Goal: Task Accomplishment & Management: Manage account settings

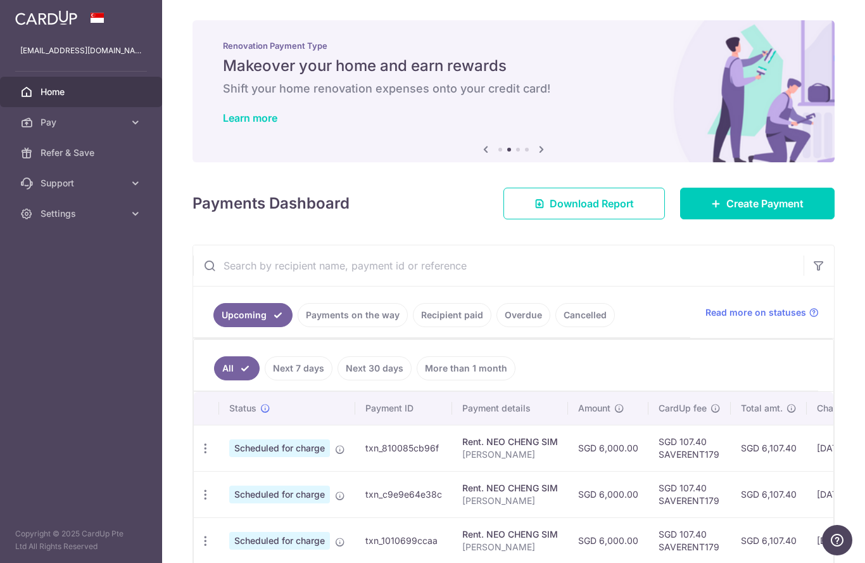
click at [0, 0] on icon "button" at bounding box center [0, 0] width 0 height 0
click at [56, 124] on span "Pay" at bounding box center [83, 122] width 84 height 13
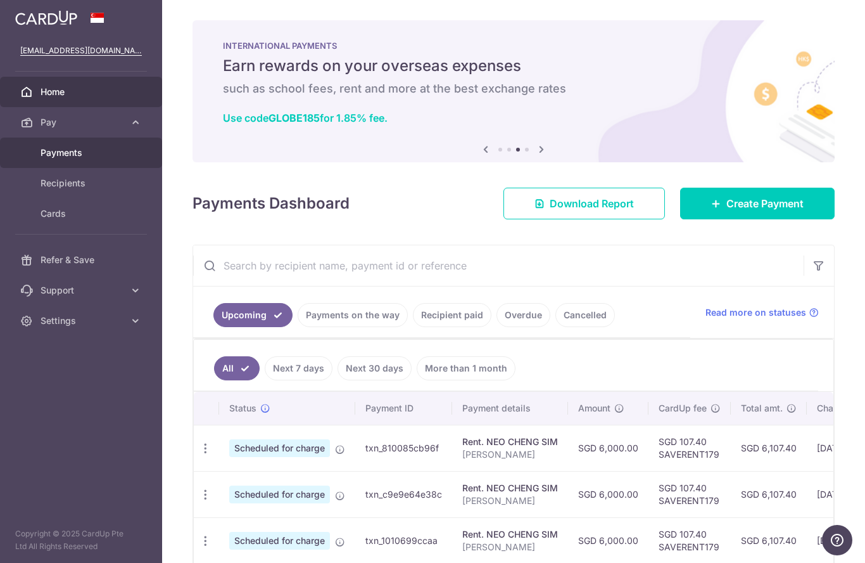
click at [65, 154] on span "Payments" at bounding box center [83, 152] width 84 height 13
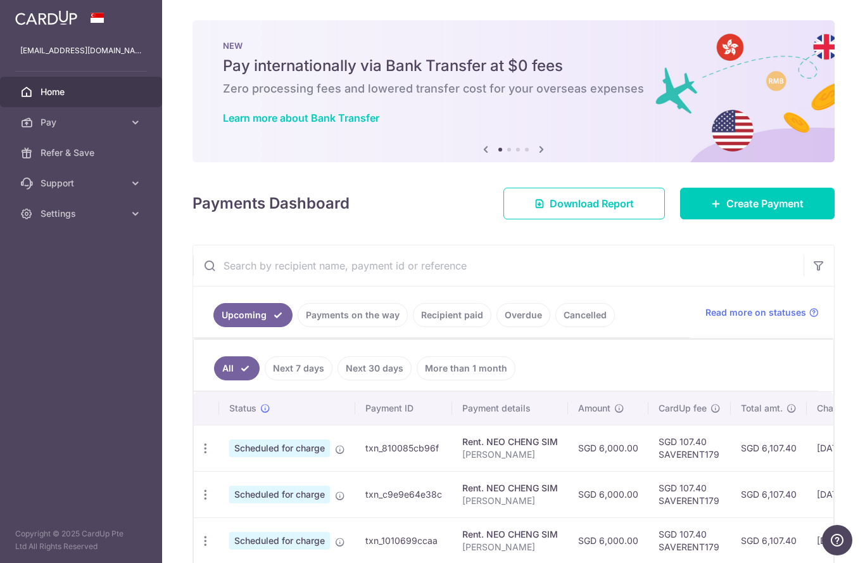
click at [0, 0] on icon "button" at bounding box center [0, 0] width 0 height 0
click at [51, 120] on span "Pay" at bounding box center [83, 122] width 84 height 13
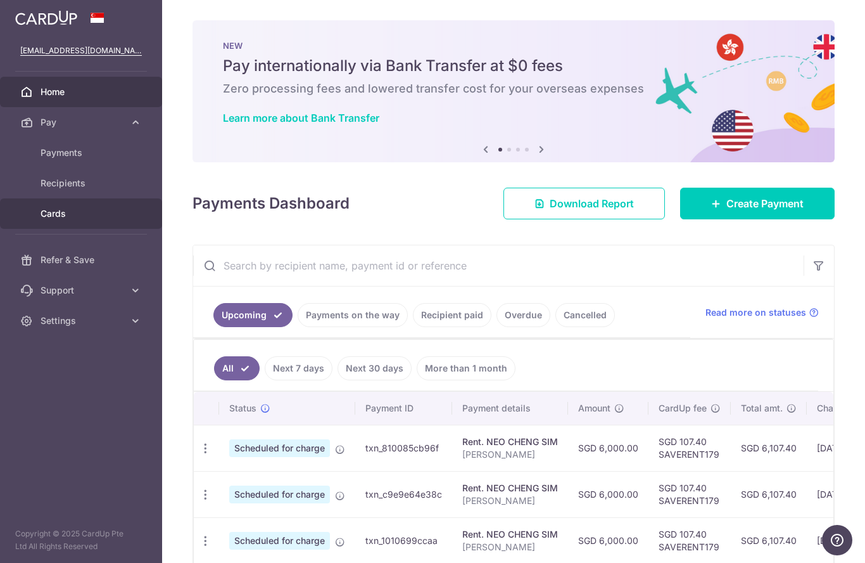
click at [54, 212] on span "Cards" at bounding box center [83, 213] width 84 height 13
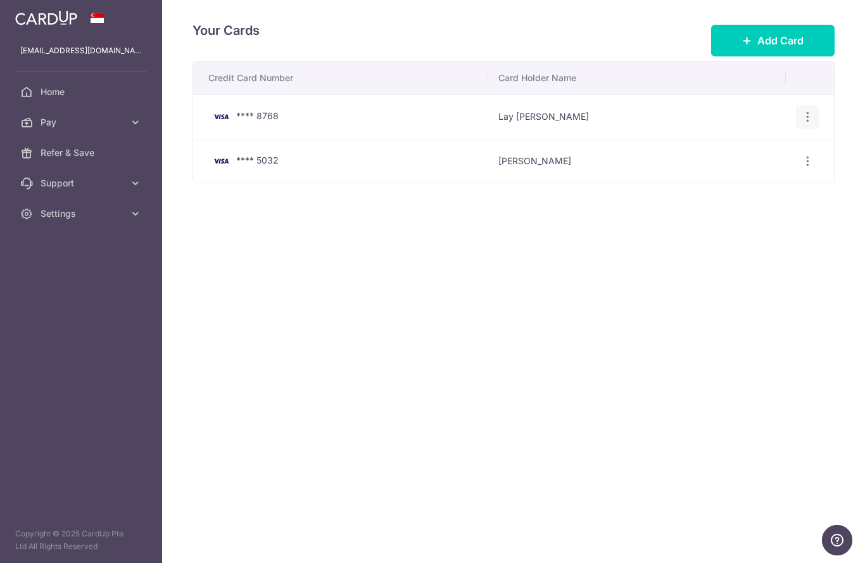
click at [805, 124] on icon "button" at bounding box center [807, 116] width 13 height 13
click at [738, 190] on span "Delete" at bounding box center [765, 182] width 86 height 15
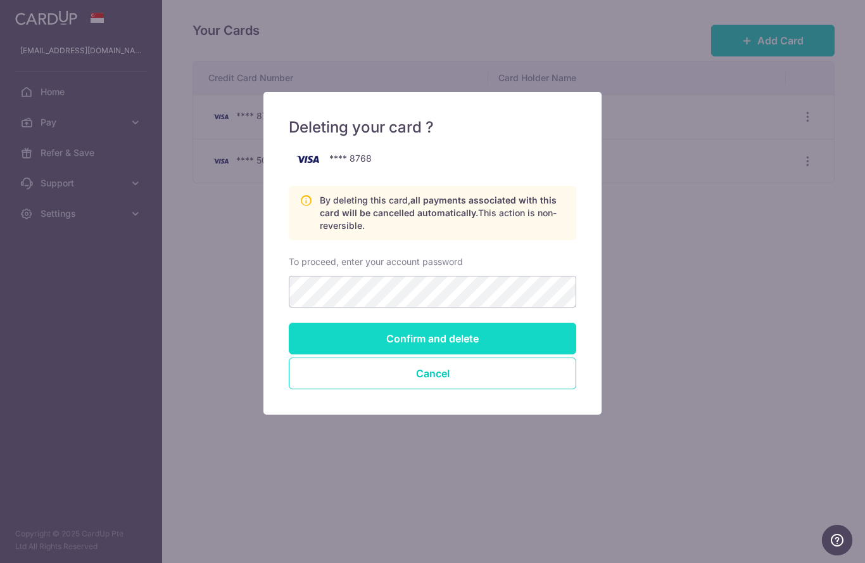
click at [468, 340] on input "Confirm and delete" at bounding box center [433, 338] width 288 height 32
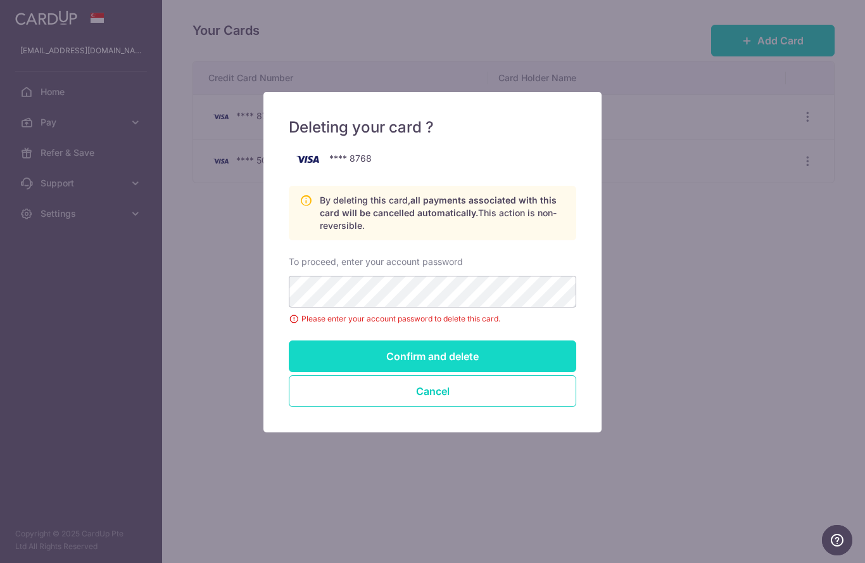
click at [442, 353] on input "Confirm and delete" at bounding box center [433, 356] width 288 height 32
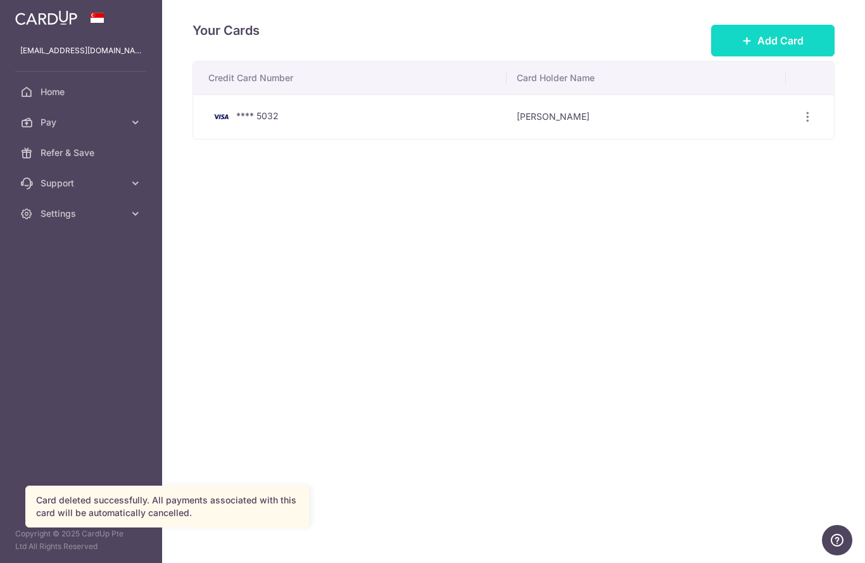
click at [764, 48] on span "Add Card" at bounding box center [781, 40] width 46 height 15
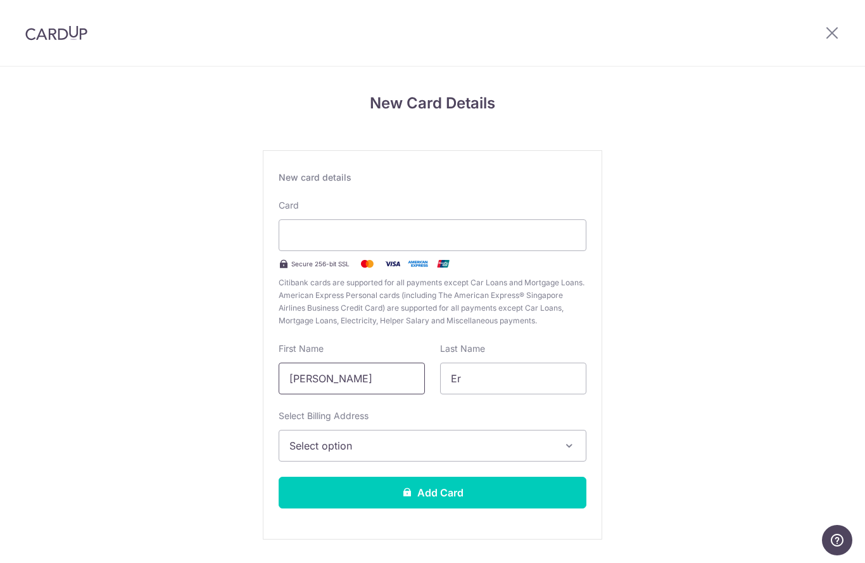
click at [362, 383] on input "Cheng Chuah" at bounding box center [352, 378] width 146 height 32
type input "C"
type input "Siew Yean"
click at [465, 384] on input "Er" at bounding box center [513, 378] width 146 height 32
type input "E"
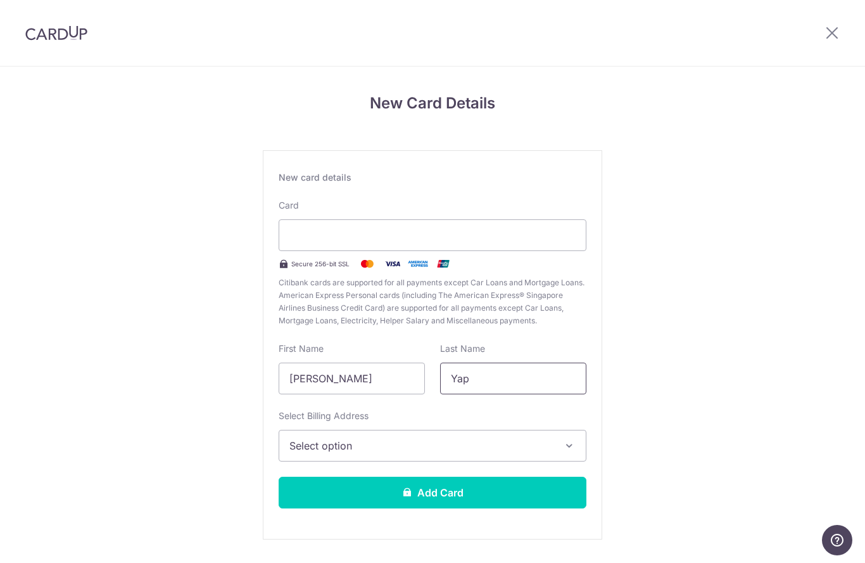
type input "Yap"
click at [450, 452] on span "Select option" at bounding box center [422, 445] width 264 height 15
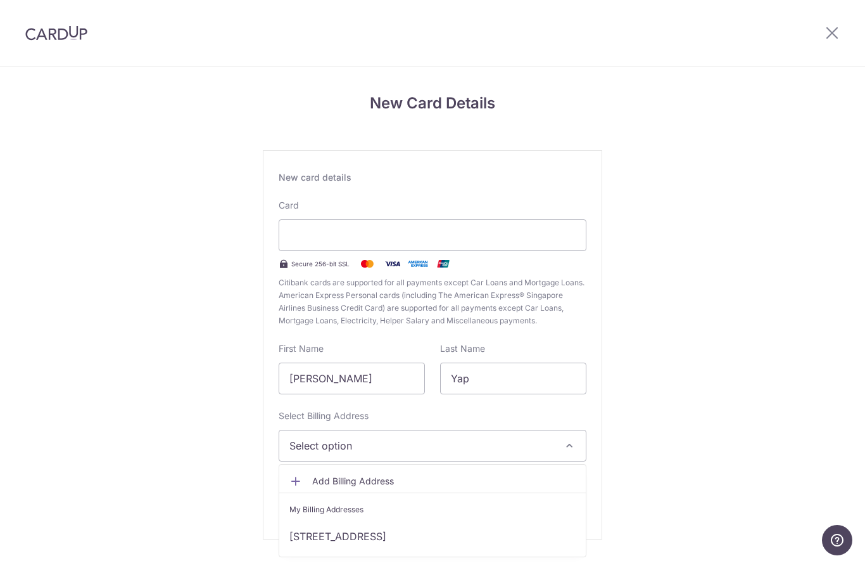
click at [443, 454] on div at bounding box center [432, 281] width 865 height 563
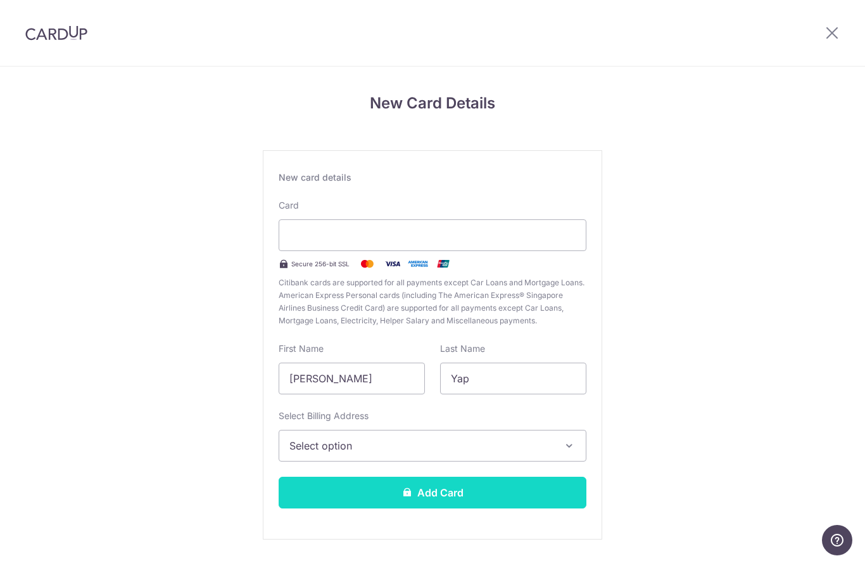
click at [430, 500] on button "Add Card" at bounding box center [433, 492] width 308 height 32
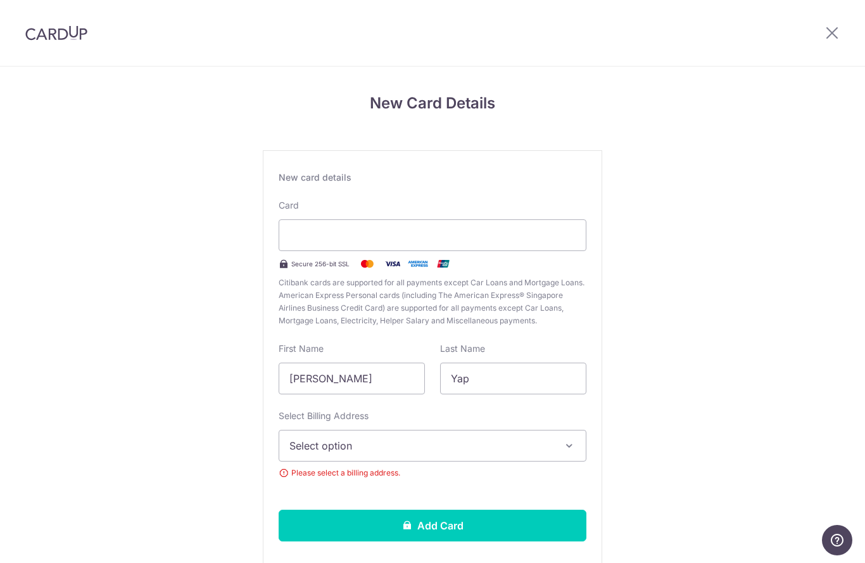
click at [341, 453] on span "Select option" at bounding box center [422, 445] width 264 height 15
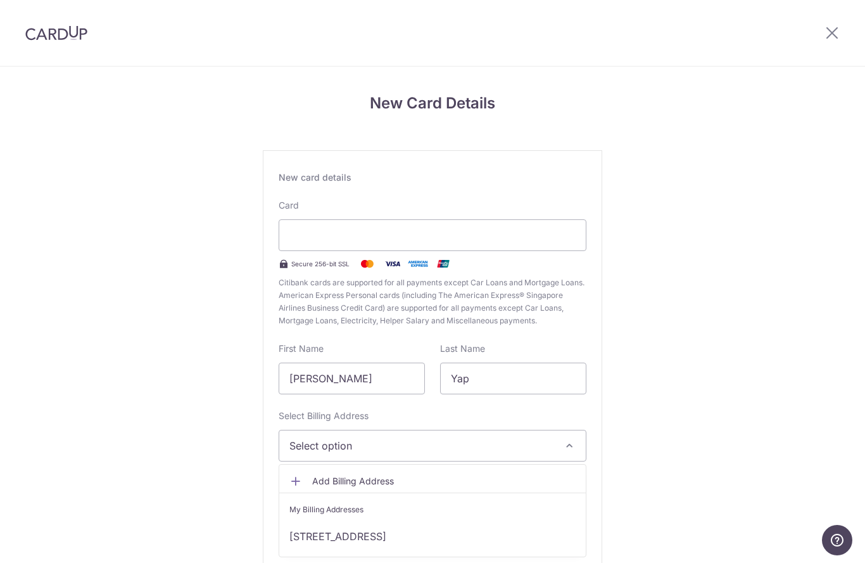
click at [350, 486] on span "Add Billing Address" at bounding box center [444, 480] width 264 height 13
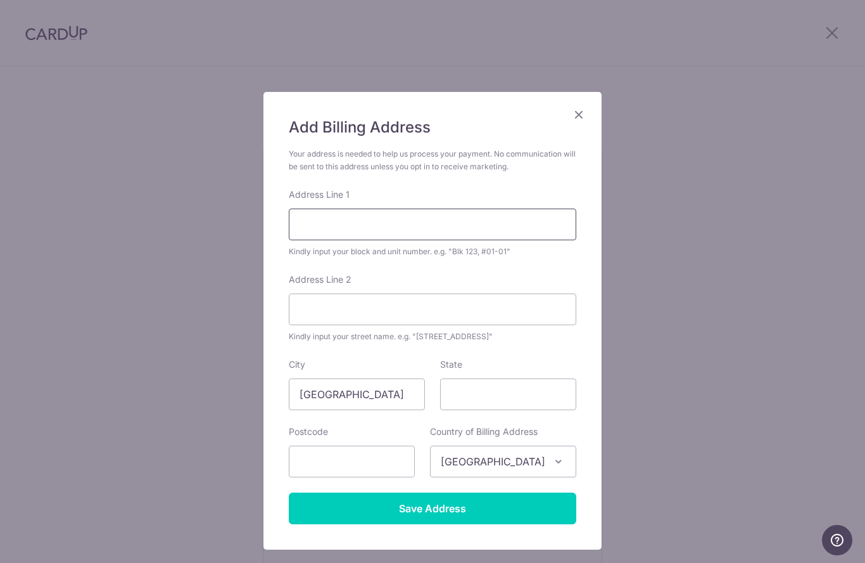
click at [403, 231] on input "Address Line 1" at bounding box center [433, 224] width 288 height 32
click at [390, 228] on input "96 Chwee Chiang" at bounding box center [433, 224] width 288 height 32
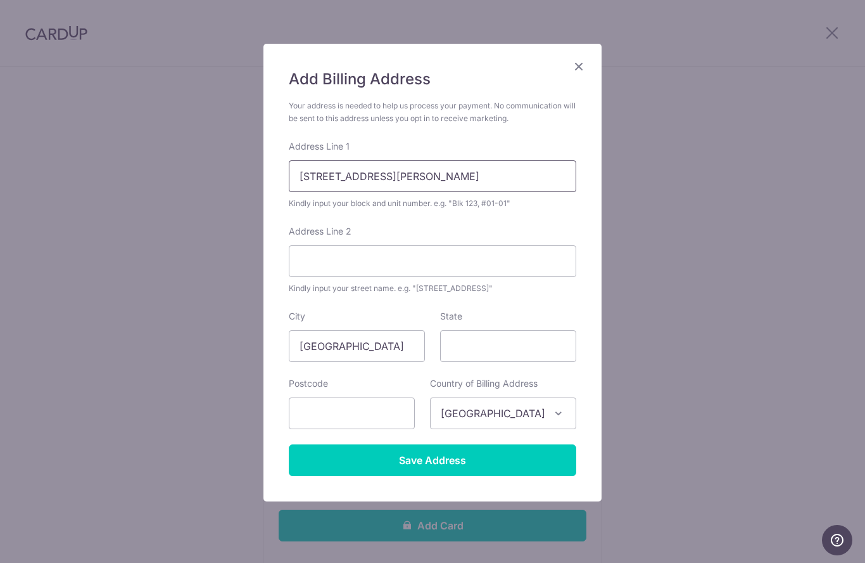
scroll to position [49, 0]
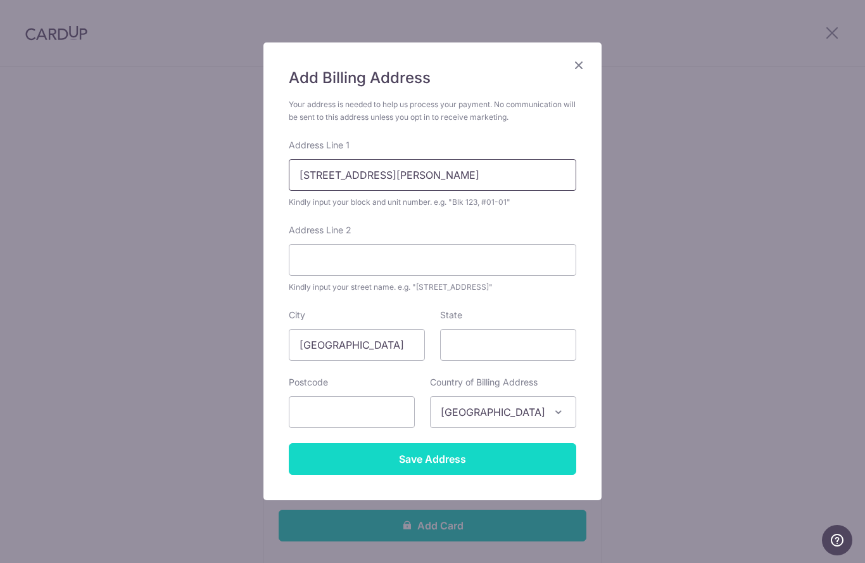
type input "96 Chwee Chiang Road"
click at [428, 459] on input "Save Address" at bounding box center [433, 459] width 288 height 32
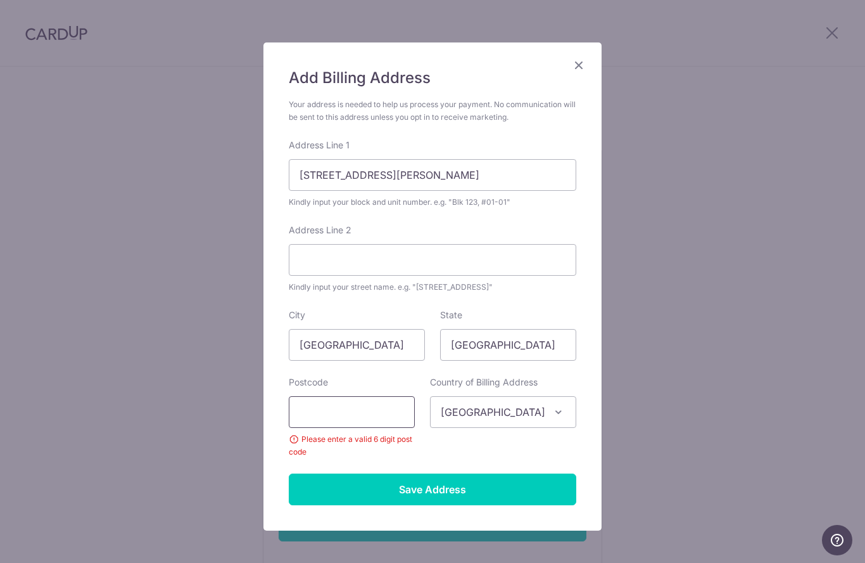
click at [378, 407] on input "text" at bounding box center [352, 412] width 126 height 32
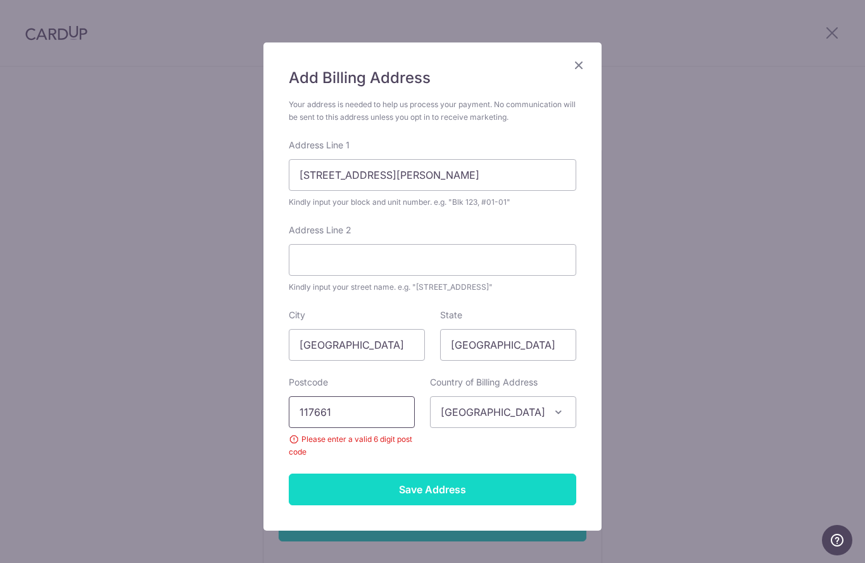
type input "117661"
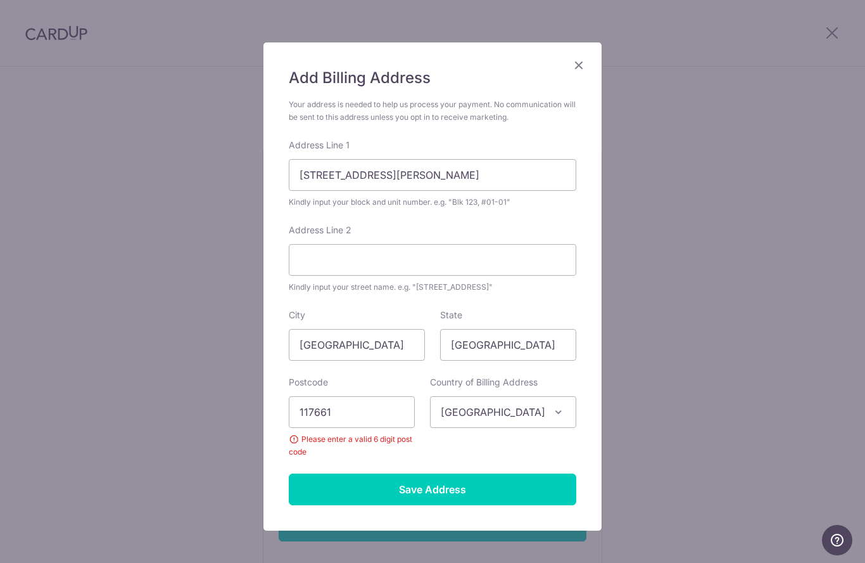
click at [436, 487] on input "Save Address" at bounding box center [433, 489] width 288 height 32
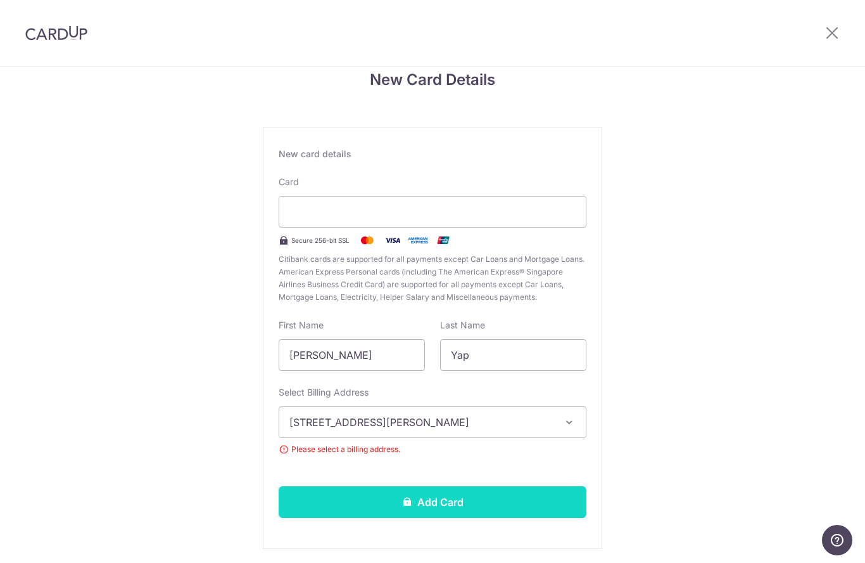
scroll to position [22, 0]
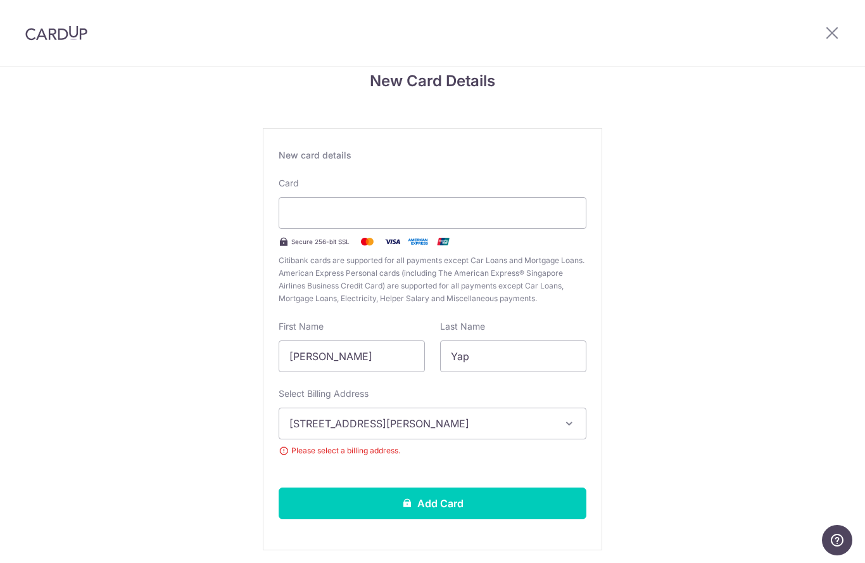
click at [430, 512] on button "Add Card" at bounding box center [433, 503] width 308 height 32
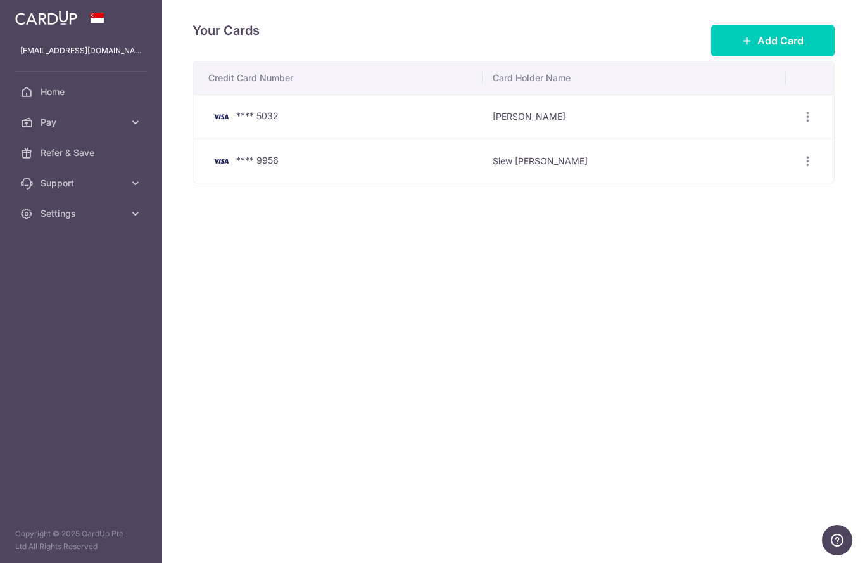
click at [0, 0] on icon "button" at bounding box center [0, 0] width 0 height 0
click at [62, 92] on span "Home" at bounding box center [83, 92] width 84 height 13
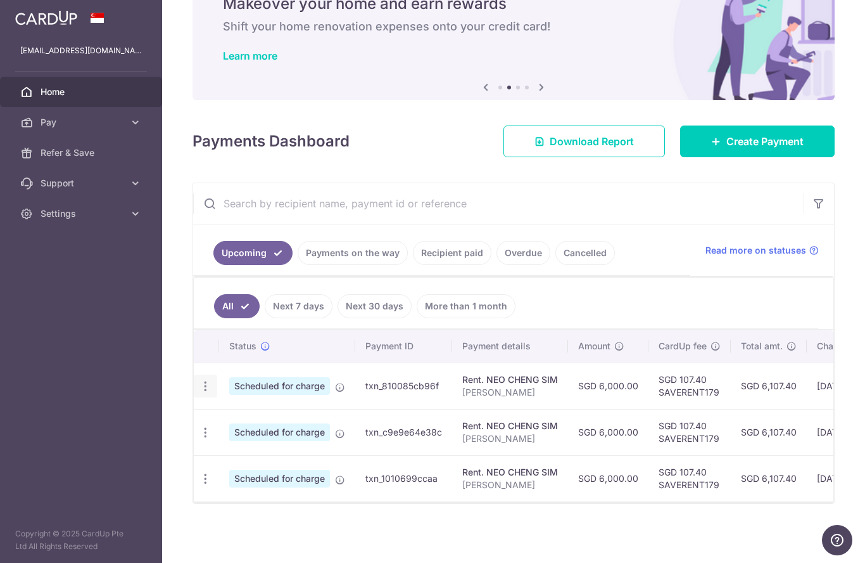
click at [199, 393] on icon "button" at bounding box center [205, 385] width 13 height 13
click at [230, 428] on span "Update payment" at bounding box center [273, 420] width 86 height 15
radio input "true"
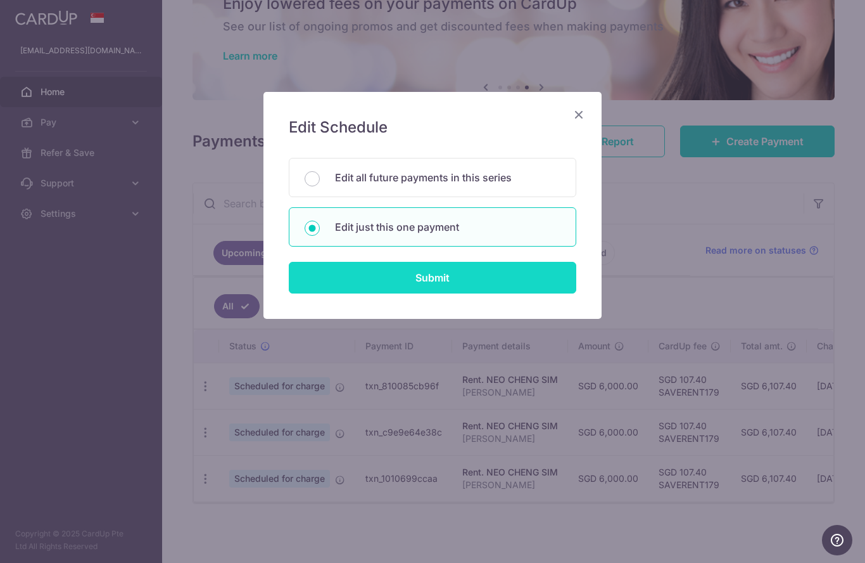
click at [431, 274] on input "Submit" at bounding box center [433, 278] width 288 height 32
radio input "true"
type input "6,000.00"
type input "[DATE]"
type input "[PERSON_NAME]"
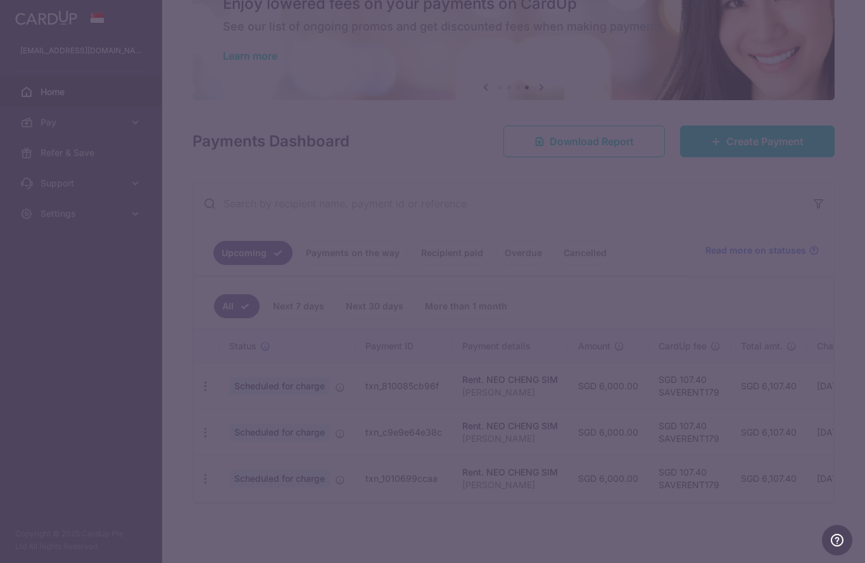
type input "SAVERENT179"
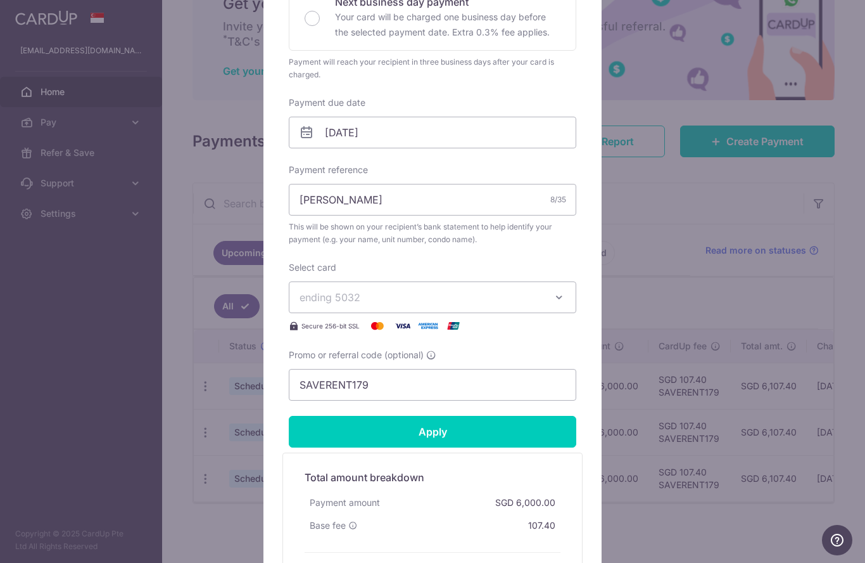
scroll to position [330, 0]
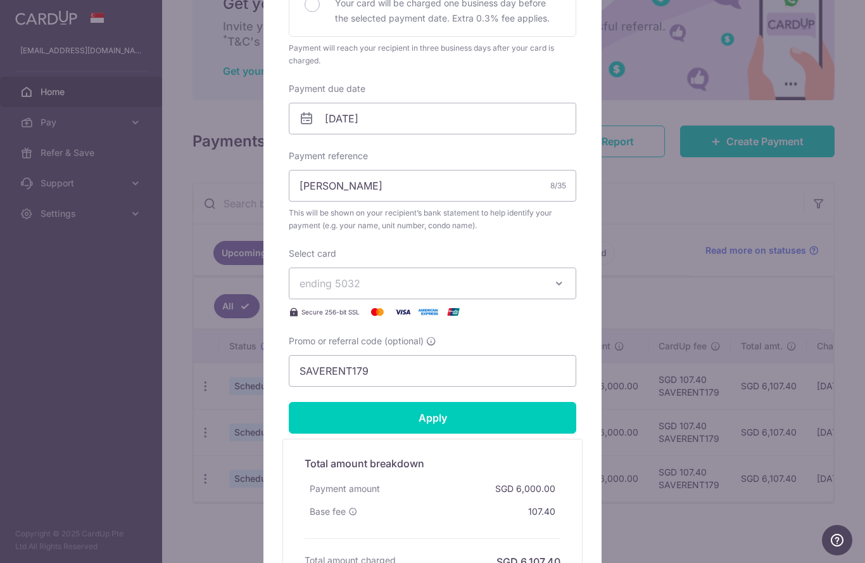
click at [556, 281] on icon "button" at bounding box center [559, 283] width 13 height 13
click at [376, 375] on span "**** 9956" at bounding box center [354, 373] width 49 height 15
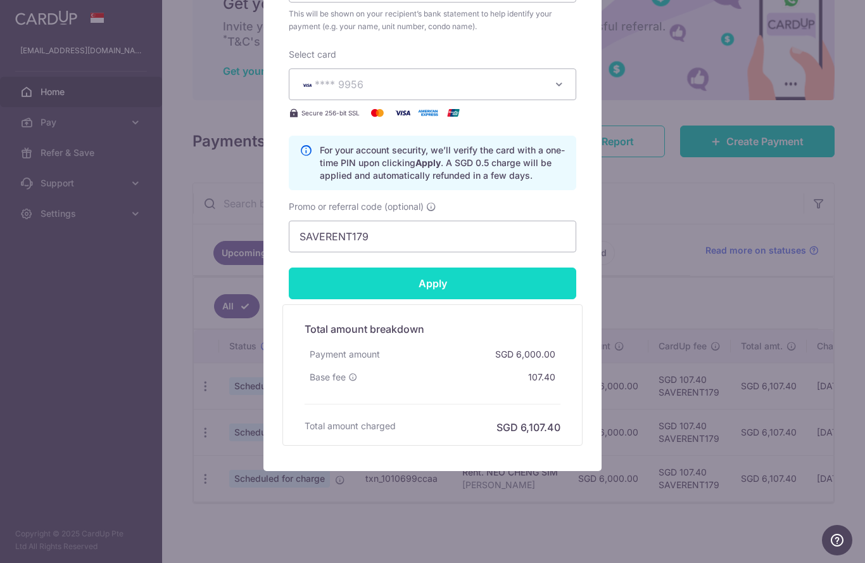
scroll to position [529, 0]
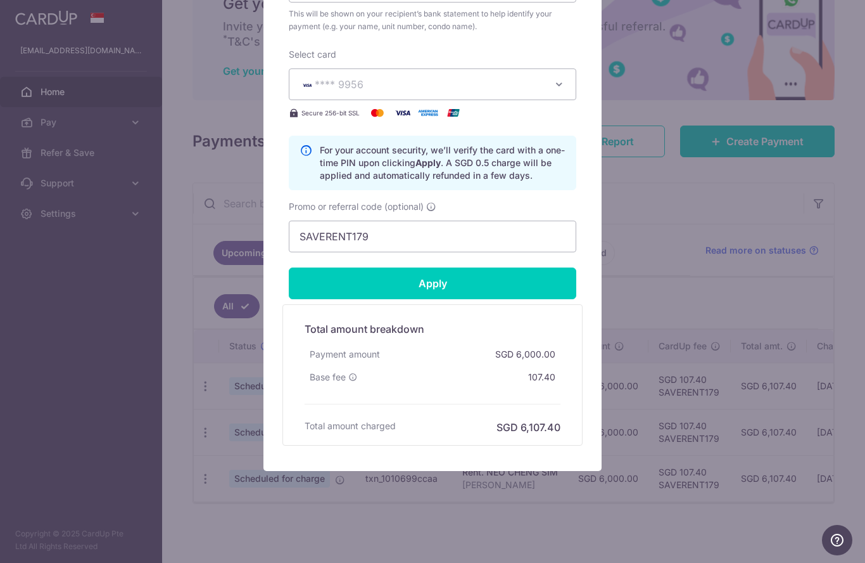
click at [440, 285] on input "Apply" at bounding box center [433, 283] width 288 height 32
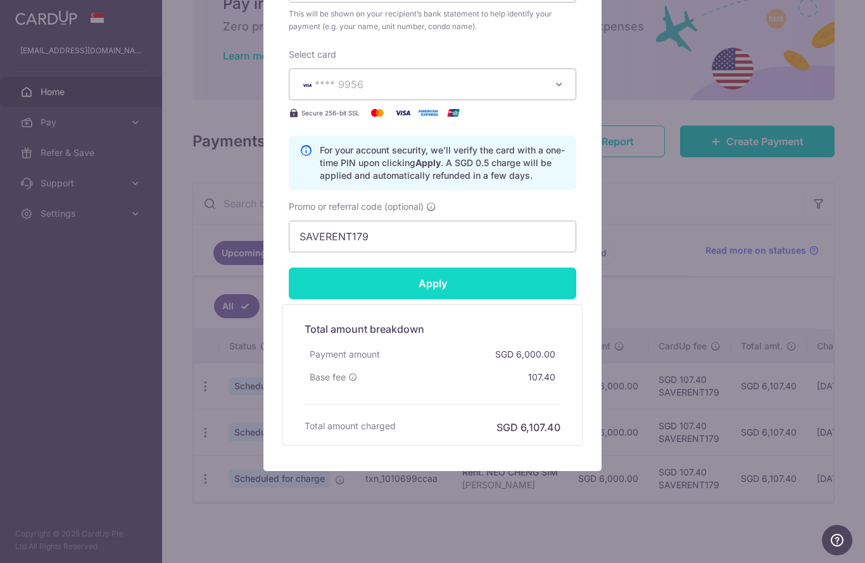
click at [417, 285] on input "Apply" at bounding box center [433, 283] width 288 height 32
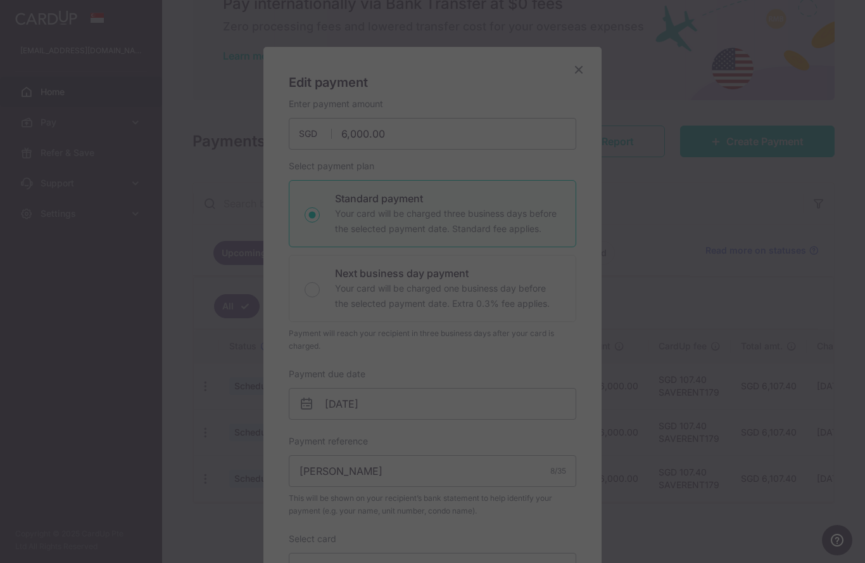
scroll to position [11, 0]
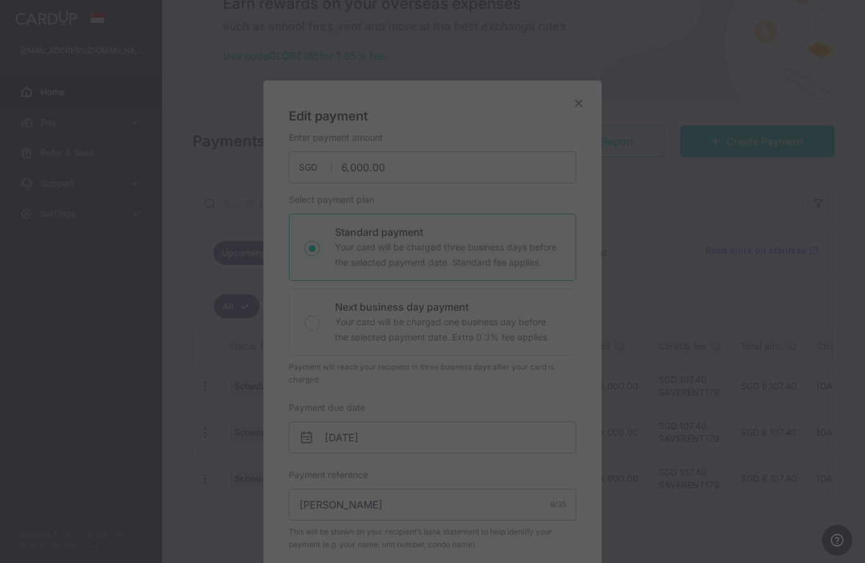
type input "Successfully Applied"
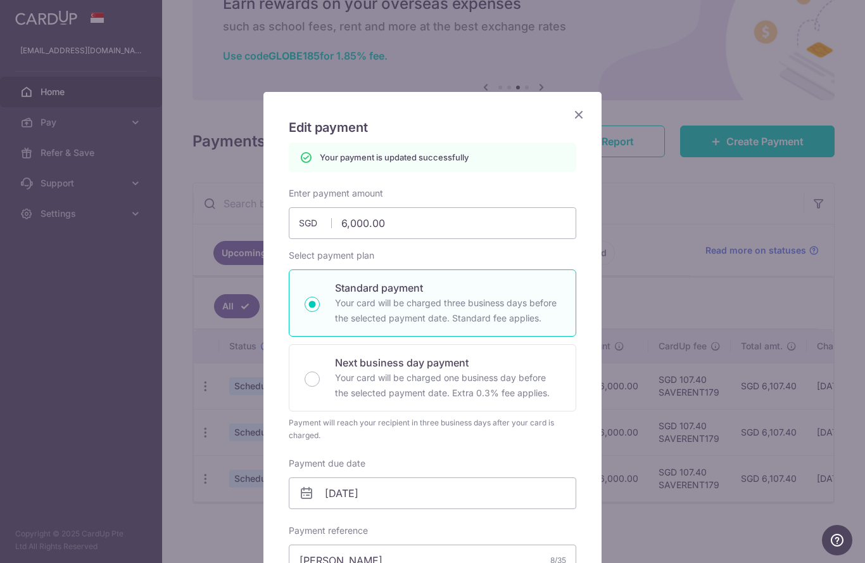
scroll to position [0, 0]
click at [579, 113] on icon "Close" at bounding box center [578, 114] width 15 height 16
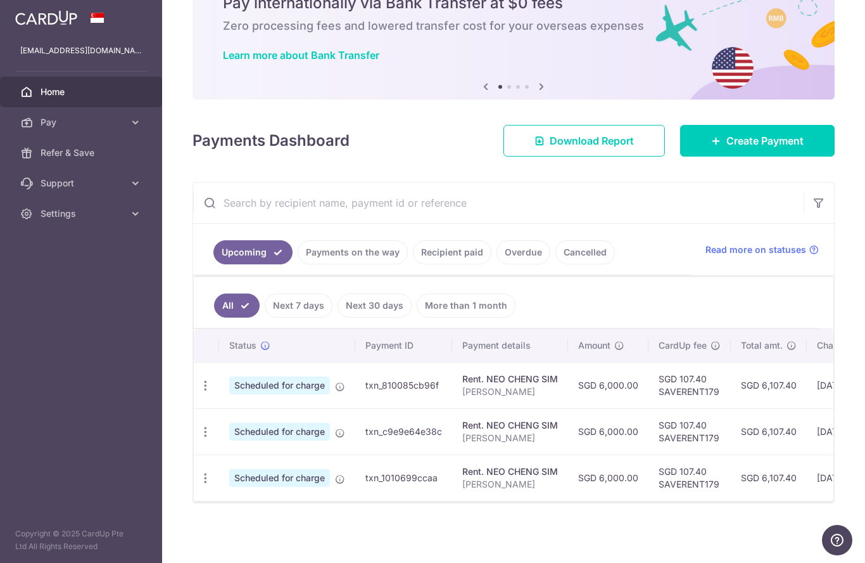
scroll to position [62, 0]
click at [199, 439] on icon "button" at bounding box center [205, 432] width 13 height 13
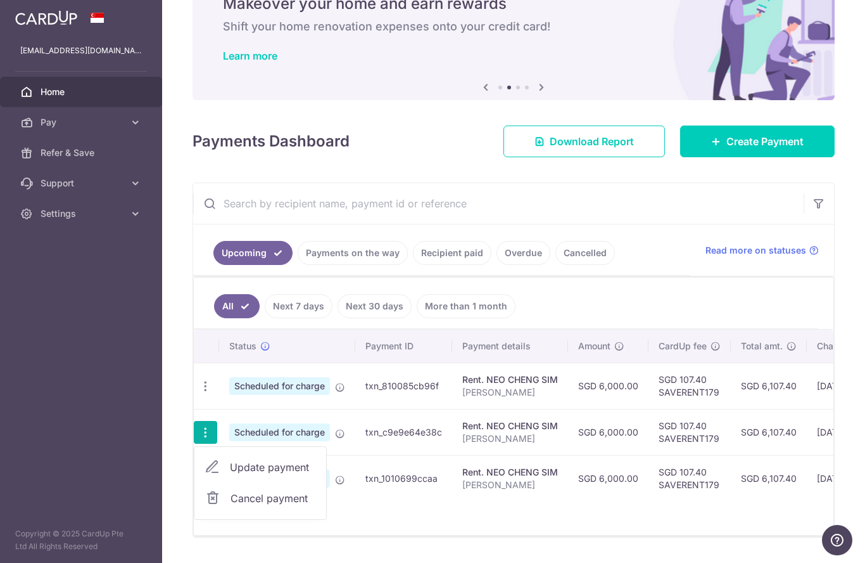
click at [611, 304] on div at bounding box center [432, 281] width 865 height 563
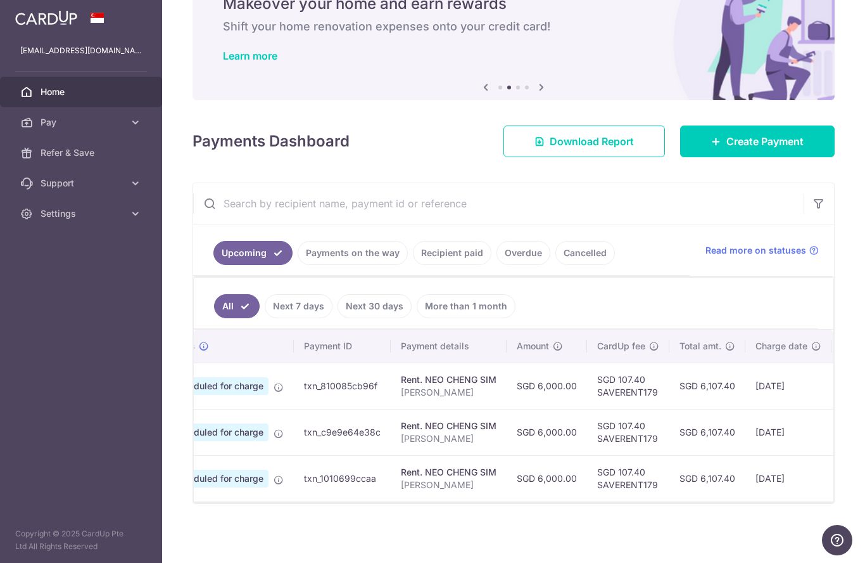
scroll to position [0, 60]
click at [0, 0] on icon "button" at bounding box center [0, 0] width 0 height 0
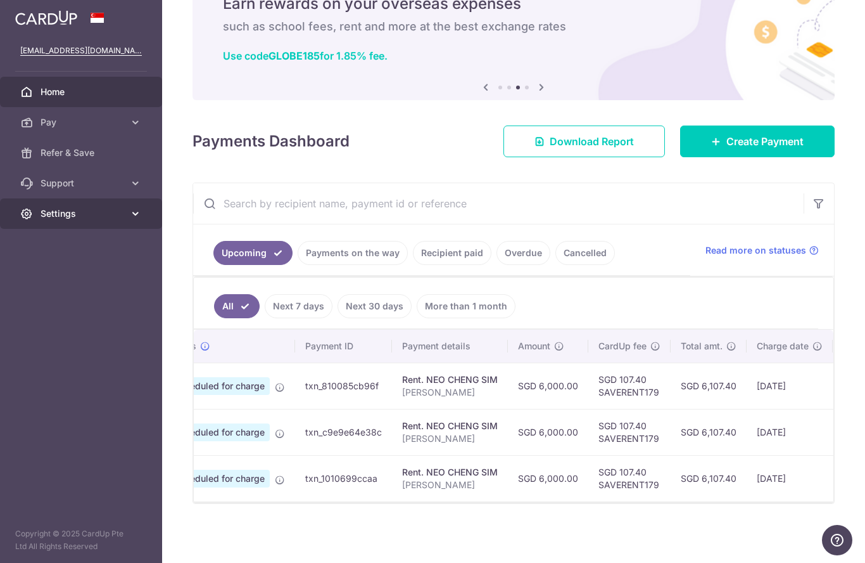
click at [62, 214] on span "Settings" at bounding box center [83, 213] width 84 height 13
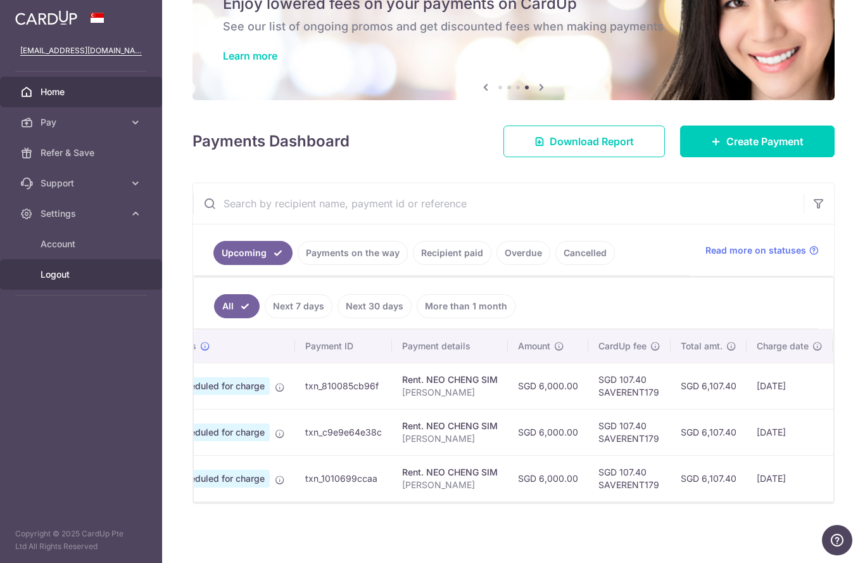
click at [65, 275] on span "Logout" at bounding box center [83, 274] width 84 height 13
